Goal: Information Seeking & Learning: Learn about a topic

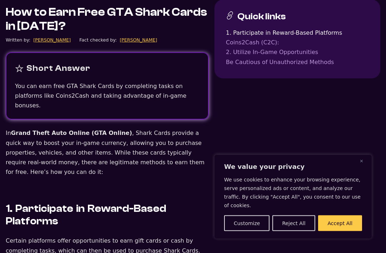
scroll to position [216, 0]
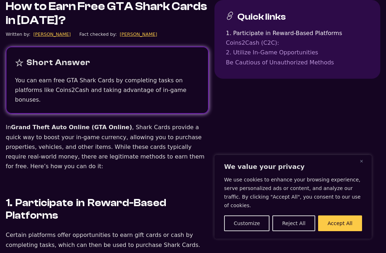
click at [347, 231] on button "Accept All" at bounding box center [340, 223] width 44 height 16
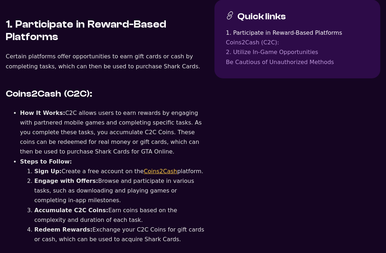
scroll to position [395, 0]
click at [144, 168] on link "Coins2Cash" at bounding box center [161, 171] width 34 height 7
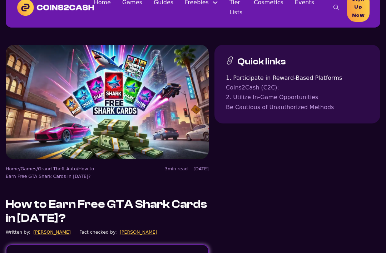
scroll to position [12, 0]
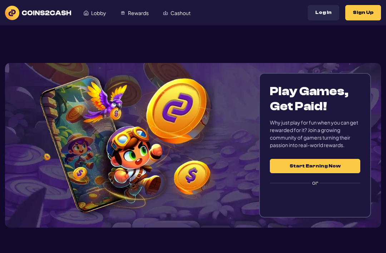
click at [346, 163] on button "Start Earning Now" at bounding box center [315, 166] width 90 height 14
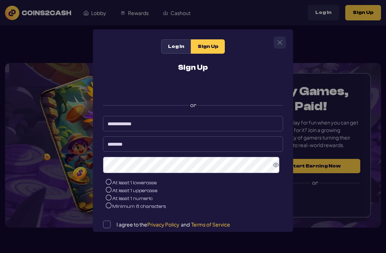
click at [20, 104] on div "Log In Sign Up Sign Up or At least 1 lowercase At least 1 uppercase At least 1 …" at bounding box center [193, 126] width 386 height 253
click at [284, 40] on button "Close" at bounding box center [279, 42] width 11 height 11
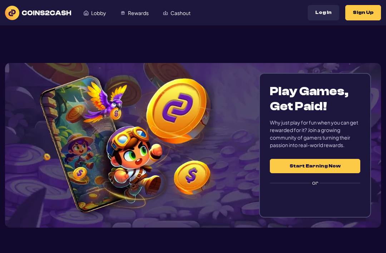
click at [128, 20] on link "Rewards" at bounding box center [134, 13] width 43 height 14
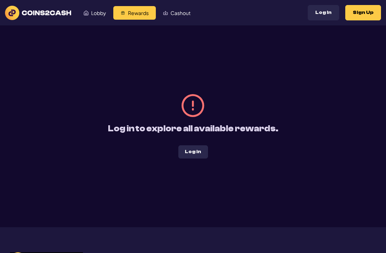
click at [39, 17] on img at bounding box center [38, 13] width 66 height 14
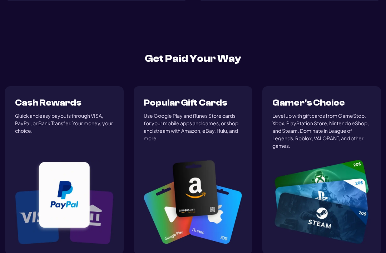
scroll to position [690, 0]
